Goal: Obtain resource: Download file/media

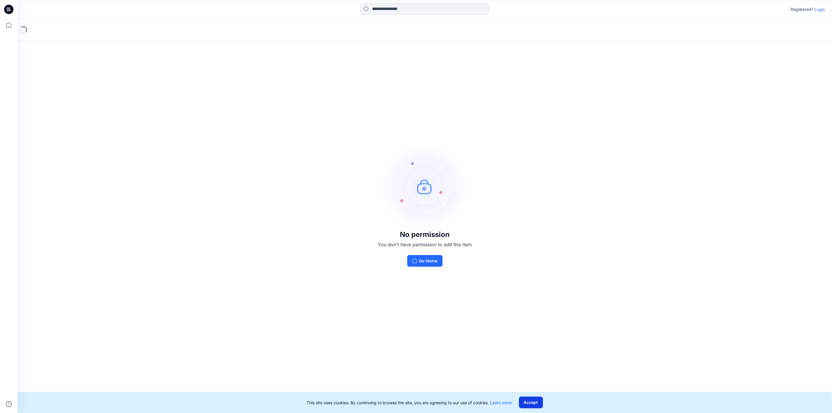
click at [530, 403] on button "Accept" at bounding box center [531, 403] width 24 height 12
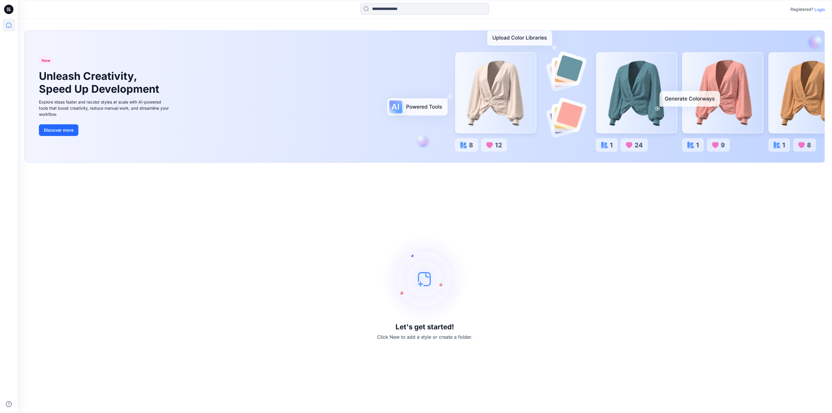
click at [818, 9] on p "Login" at bounding box center [820, 9] width 11 height 6
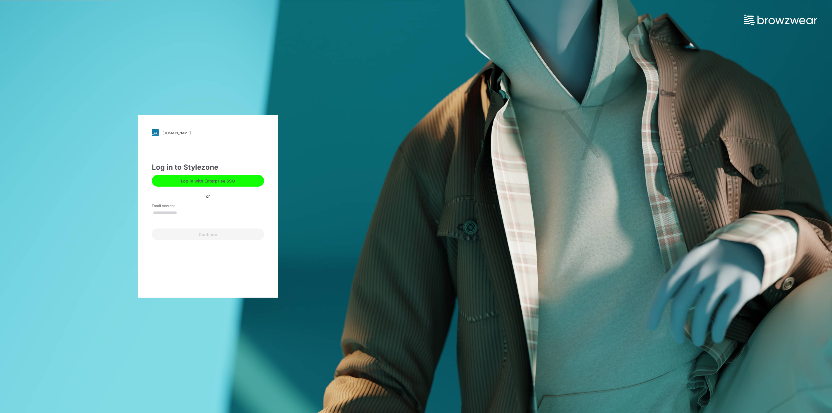
click at [213, 182] on button "Log in with Enterprise SSO" at bounding box center [208, 181] width 112 height 12
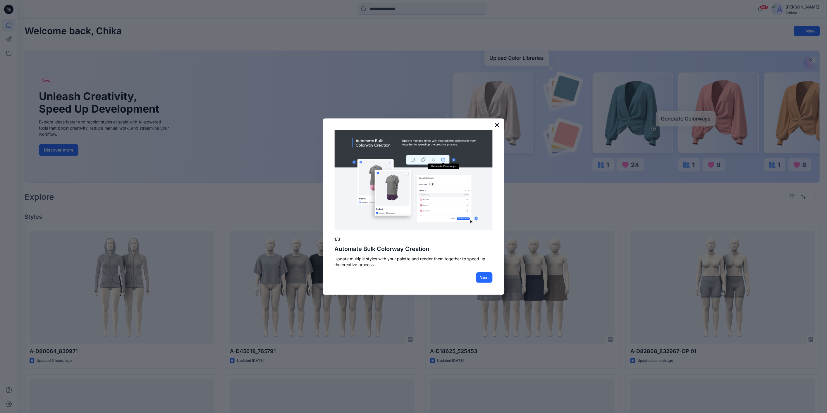
click at [499, 124] on button "×" at bounding box center [498, 124] width 6 height 9
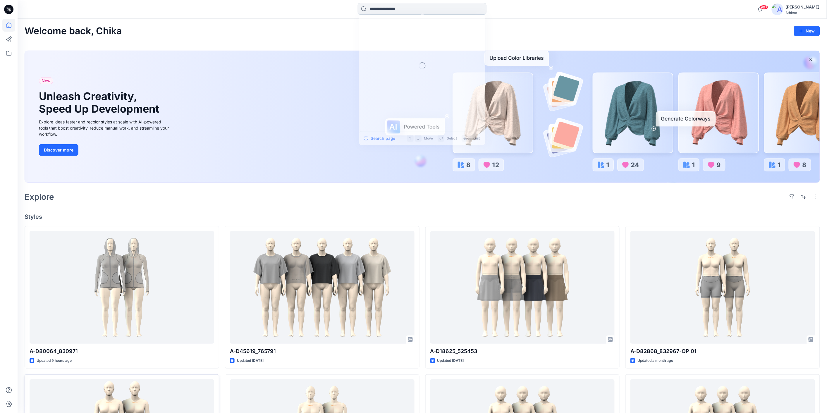
click at [393, 8] on input at bounding box center [422, 9] width 129 height 12
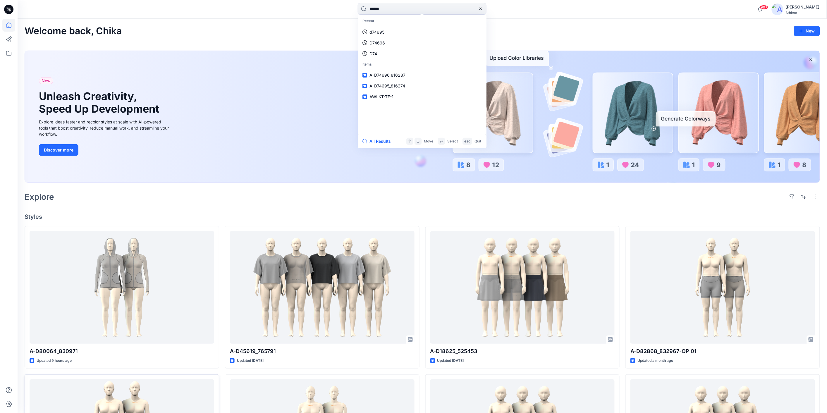
type input "******"
click at [414, 62] on span "_830971-OP1" at bounding box center [404, 64] width 25 height 5
click at [440, 12] on input "******" at bounding box center [422, 9] width 129 height 12
click at [419, 75] on link "A- D80064 _830971-OP2" at bounding box center [422, 75] width 126 height 11
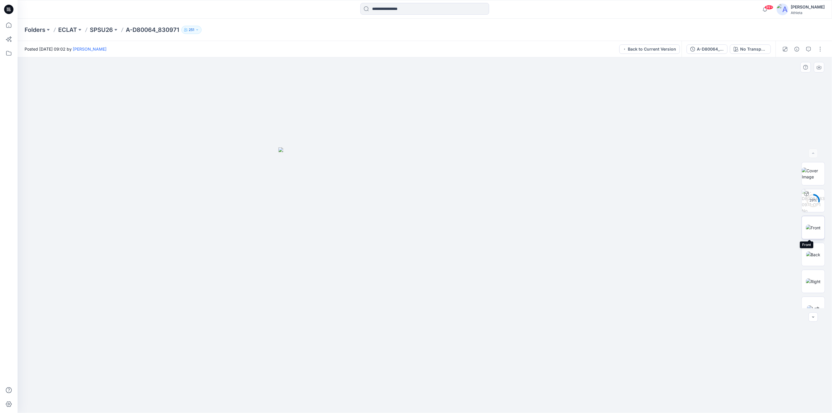
click at [815, 230] on img at bounding box center [813, 228] width 15 height 6
drag, startPoint x: 586, startPoint y: 223, endPoint x: 543, endPoint y: 223, distance: 43.6
click at [543, 223] on div at bounding box center [425, 235] width 815 height 356
click at [807, 252] on img at bounding box center [814, 255] width 14 height 6
click at [812, 279] on img at bounding box center [813, 282] width 15 height 6
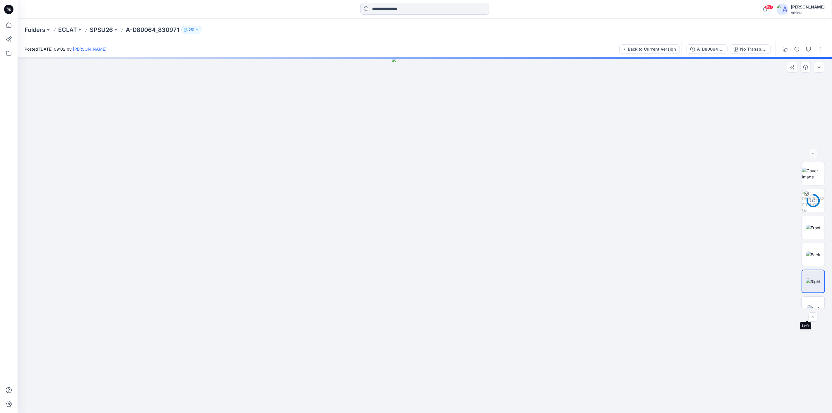
click at [815, 306] on img at bounding box center [814, 309] width 12 height 6
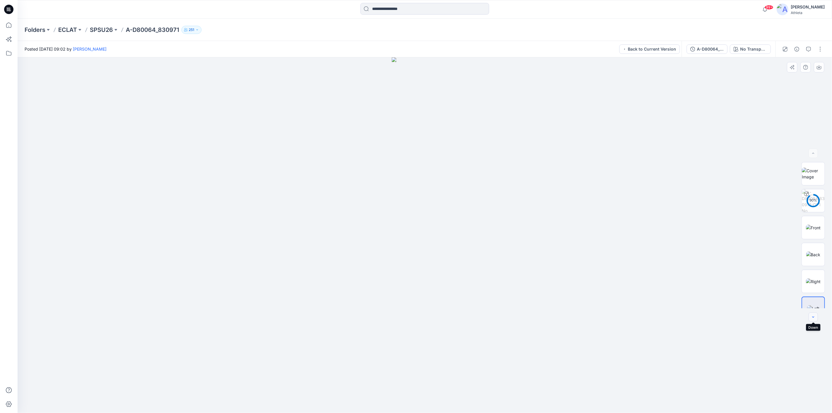
click at [815, 318] on icon "button" at bounding box center [813, 317] width 5 height 5
click at [817, 310] on img at bounding box center [814, 313] width 18 height 6
click at [814, 317] on icon "button" at bounding box center [813, 317] width 5 height 5
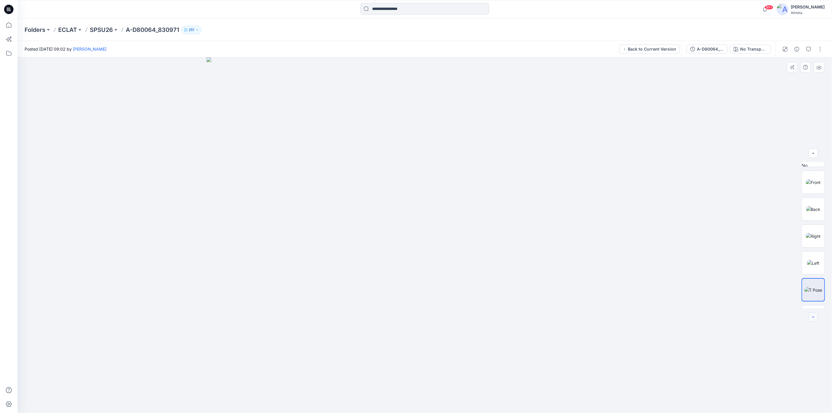
click at [814, 317] on icon "button" at bounding box center [813, 317] width 5 height 5
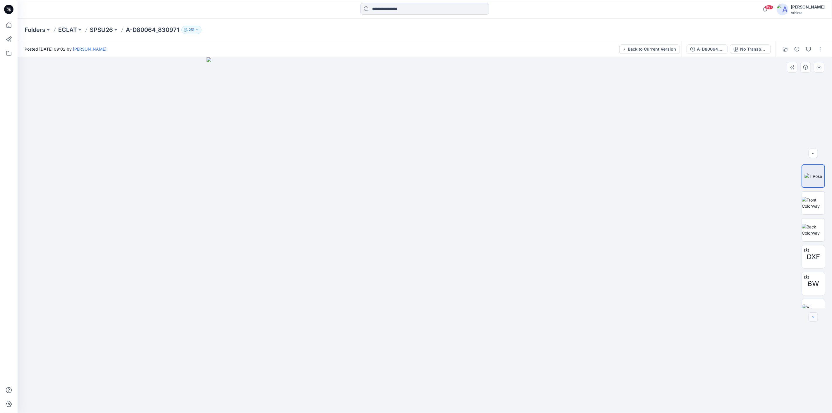
click at [814, 317] on icon "button" at bounding box center [813, 317] width 5 height 5
click at [814, 317] on div at bounding box center [813, 317] width 9 height 9
click at [814, 267] on span "BW" at bounding box center [814, 270] width 12 height 11
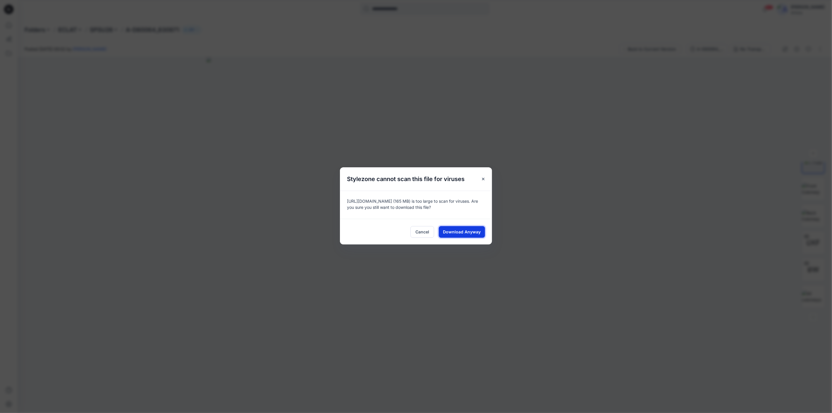
click at [476, 232] on span "Download Anyway" at bounding box center [462, 232] width 38 height 6
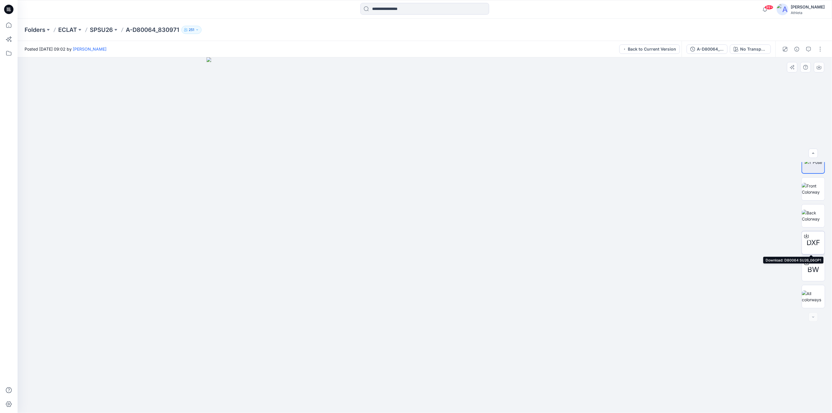
click at [810, 242] on span "DXF" at bounding box center [813, 243] width 13 height 11
click at [817, 279] on img at bounding box center [813, 282] width 15 height 6
click at [813, 306] on img at bounding box center [814, 309] width 12 height 6
click at [817, 230] on img at bounding box center [813, 228] width 15 height 6
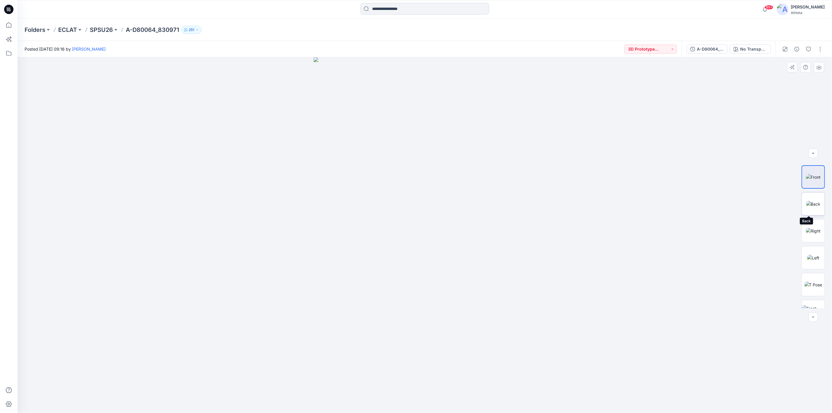
click at [819, 201] on img at bounding box center [814, 204] width 14 height 6
click at [815, 241] on span "BW" at bounding box center [814, 243] width 12 height 11
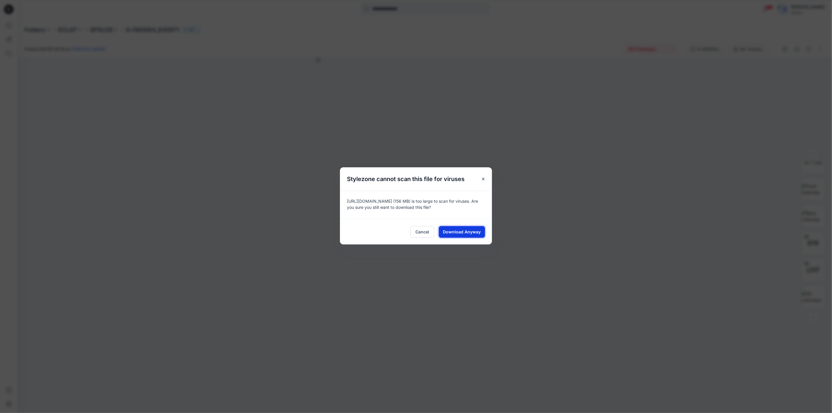
click at [461, 232] on span "Download Anyway" at bounding box center [462, 232] width 38 height 6
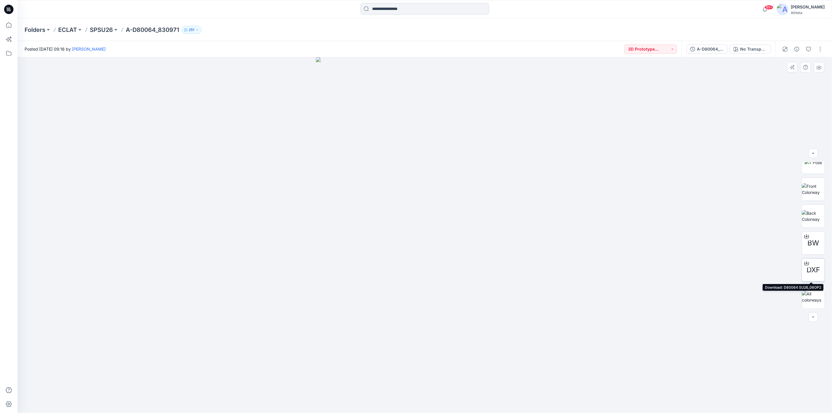
click at [810, 269] on span "DXF" at bounding box center [813, 270] width 13 height 11
